Goal: Information Seeking & Learning: Learn about a topic

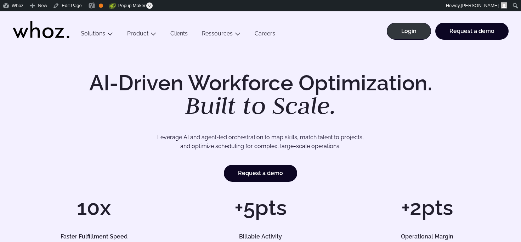
click at [176, 34] on link "Clients" at bounding box center [179, 35] width 32 height 10
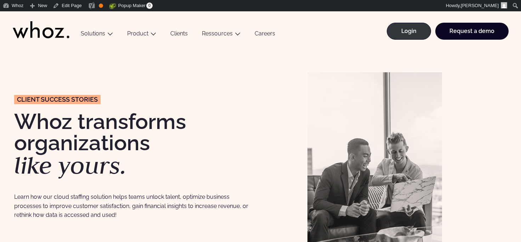
click at [176, 32] on link "Clients" at bounding box center [179, 35] width 32 height 10
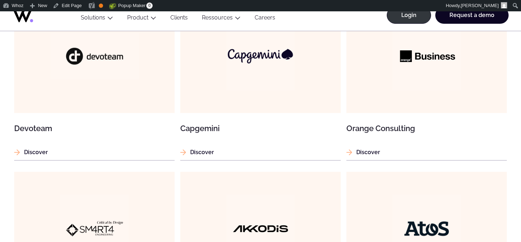
scroll to position [515, 0]
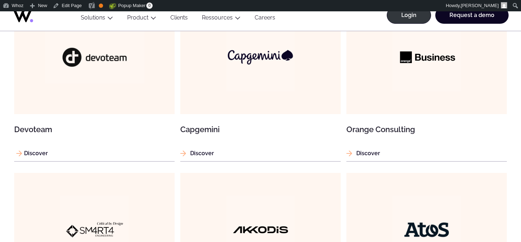
click at [105, 64] on img at bounding box center [94, 57] width 99 height 52
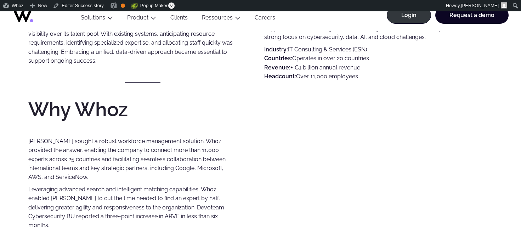
scroll to position [383, 0]
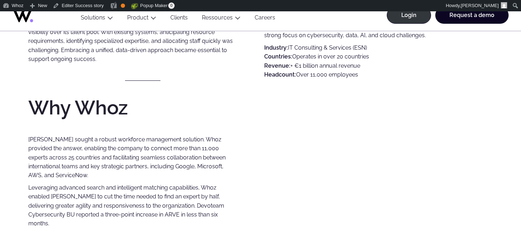
click at [300, 199] on div "Devoteam is a major player in technology consulting, cloud, cybersecurity, and …" at bounding box center [378, 91] width 229 height 273
click at [347, 143] on div "Devoteam is a major player in technology consulting, cloud, cybersecurity, and …" at bounding box center [378, 91] width 229 height 273
click at [182, 65] on div "Devoteam challenge Devoteam’s rapid growth and the fragmentation of workforce d…" at bounding box center [142, 91] width 229 height 273
